Goal: Task Accomplishment & Management: Manage account settings

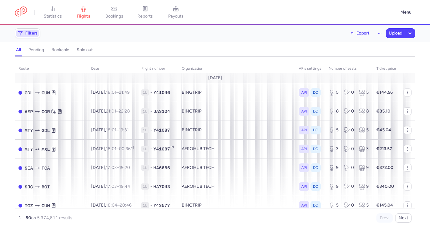
click at [37, 36] on span "Filters" at bounding box center [27, 33] width 23 height 7
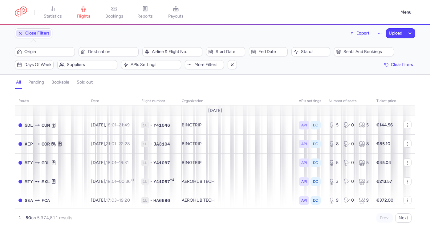
click at [37, 36] on span "Close Filters" at bounding box center [33, 33] width 35 height 7
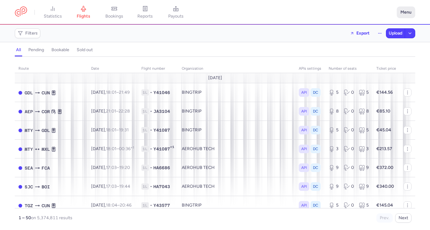
click at [409, 11] on button "Menu" at bounding box center [406, 12] width 18 height 12
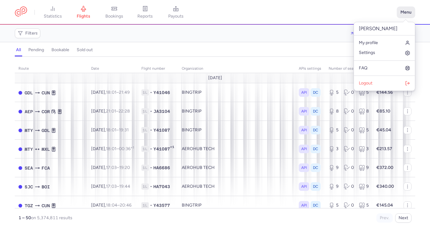
click at [409, 11] on button "Menu" at bounding box center [406, 12] width 18 height 12
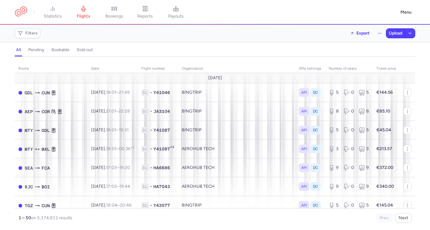
click at [250, 33] on div "Filters Export Upload" at bounding box center [215, 33] width 406 height 15
click at [408, 12] on button "Menu" at bounding box center [406, 12] width 18 height 12
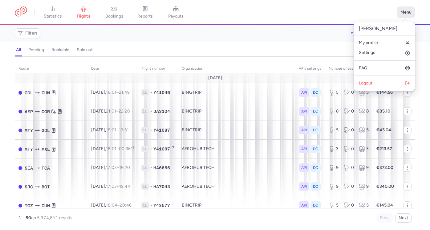
click at [407, 12] on button "Menu" at bounding box center [406, 12] width 18 height 12
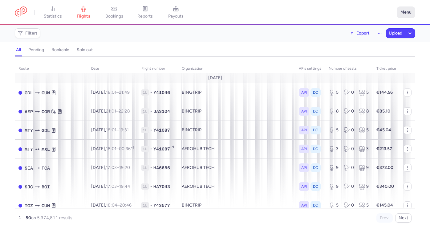
click at [405, 13] on button "Menu" at bounding box center [406, 12] width 18 height 12
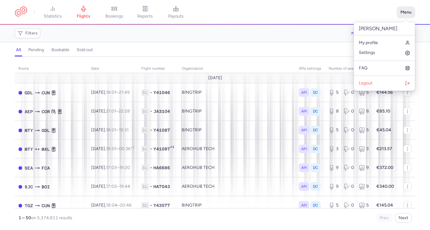
click at [405, 13] on button "Menu" at bounding box center [406, 12] width 18 height 12
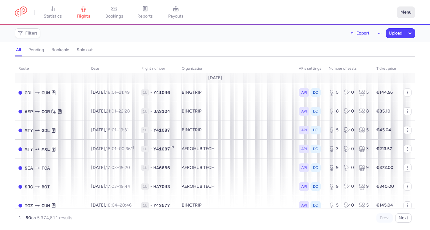
click at [414, 11] on button "Menu" at bounding box center [406, 12] width 18 height 12
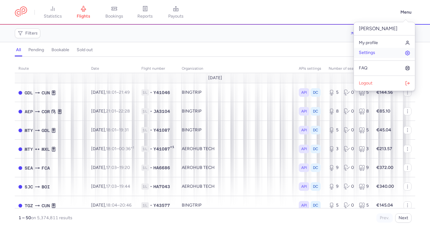
click at [378, 54] on link "Settings" at bounding box center [384, 53] width 61 height 10
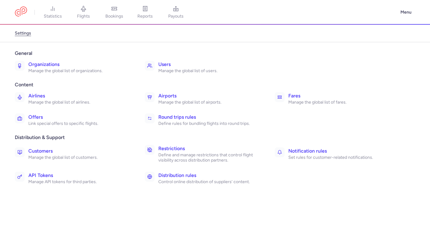
click at [89, 73] on p "Manage the global list of organizations." at bounding box center [79, 71] width 103 height 6
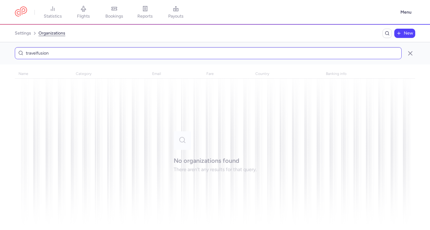
type input "travelfusion"
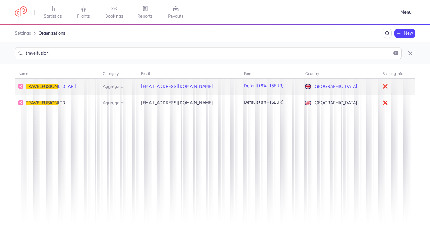
click at [94, 85] on span "TRAVELFUSION LTD [API]" at bounding box center [60, 86] width 69 height 5
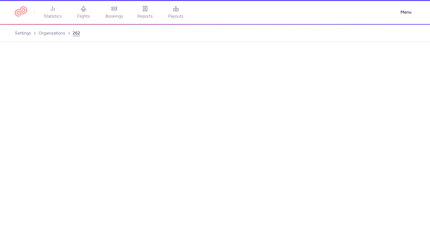
select select "AGGREGATOR"
select select "gb"
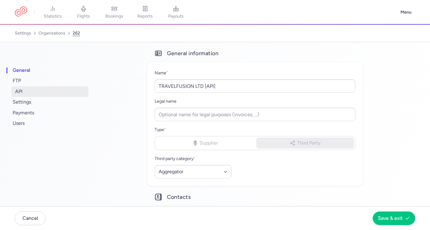
click at [29, 87] on span "API" at bounding box center [49, 91] width 77 height 10
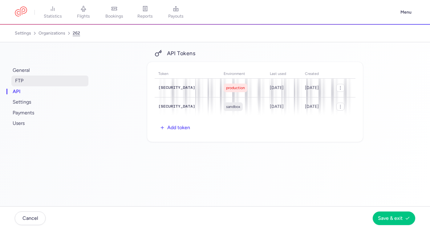
click at [27, 83] on span "FTP" at bounding box center [49, 81] width 77 height 10
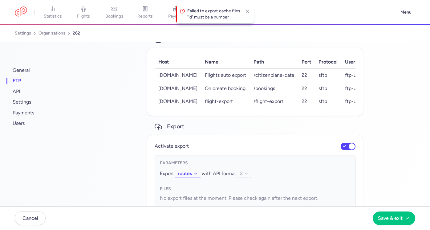
scroll to position [3, 0]
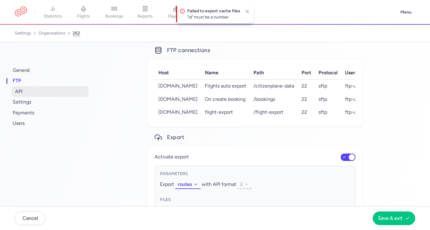
click at [21, 91] on span "API" at bounding box center [49, 91] width 77 height 10
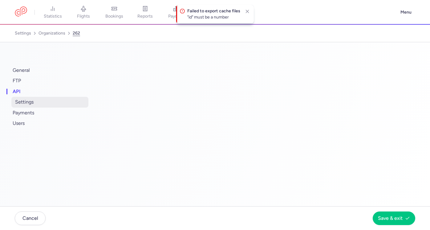
scroll to position [0, 0]
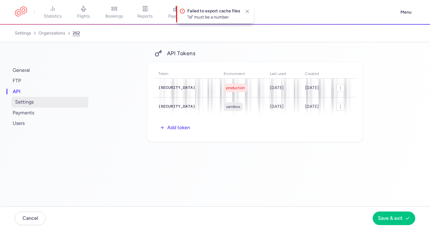
click at [30, 103] on span "settings" at bounding box center [49, 102] width 77 height 10
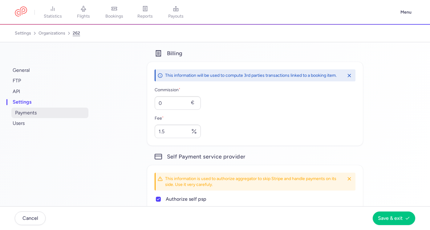
click at [33, 111] on span "payments" at bounding box center [49, 113] width 77 height 10
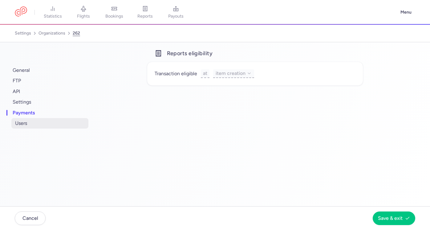
click at [33, 122] on span "users" at bounding box center [49, 123] width 77 height 10
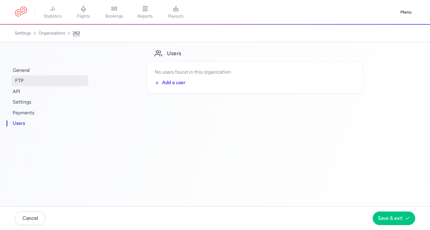
click at [27, 82] on span "FTP" at bounding box center [49, 81] width 77 height 10
